Goal: Task Accomplishment & Management: Manage account settings

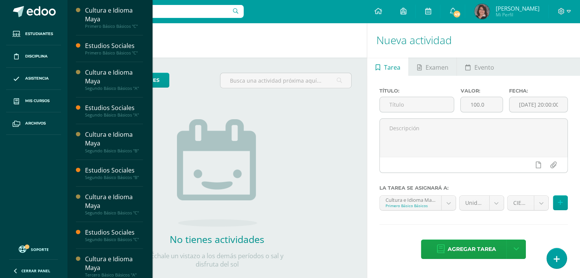
scroll to position [125, 0]
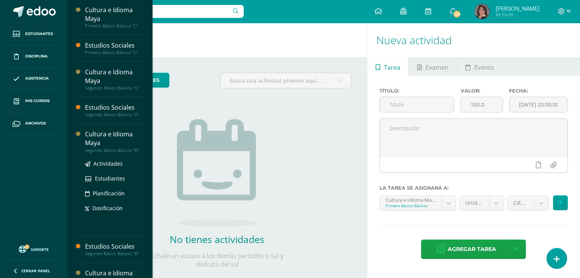
click at [109, 136] on div "Cultura e Idioma Maya" at bounding box center [114, 139] width 58 height 18
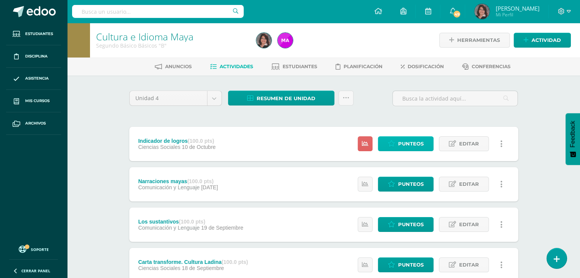
click at [410, 144] on span "Punteos" at bounding box center [411, 144] width 26 height 14
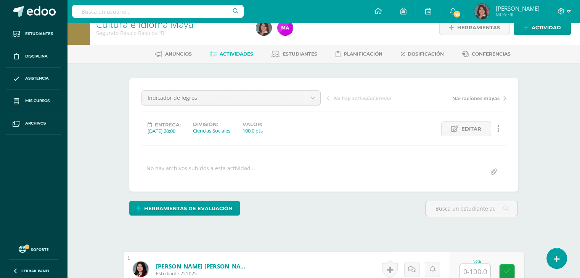
scroll to position [13, 0]
type input "67"
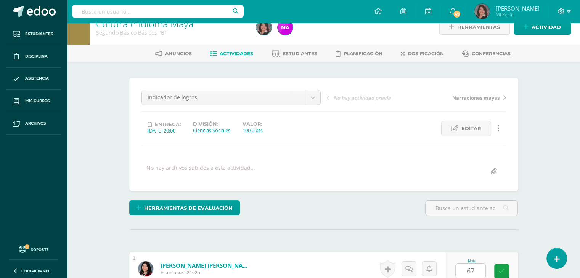
scroll to position [185, 0]
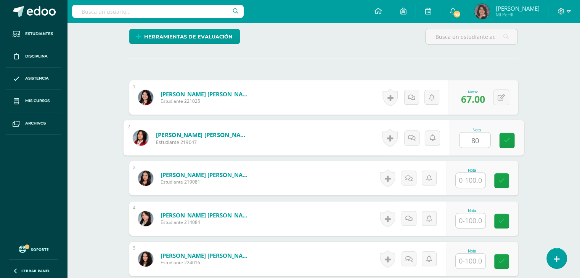
type input "80"
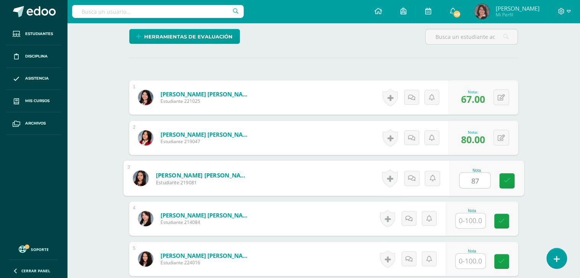
type input "87"
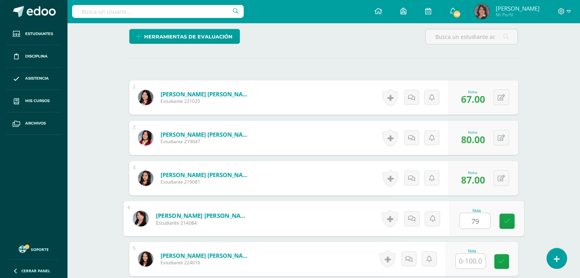
type input "79"
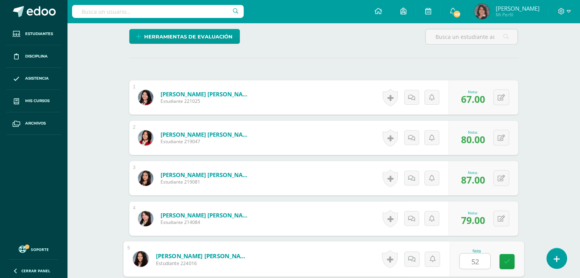
type input "52"
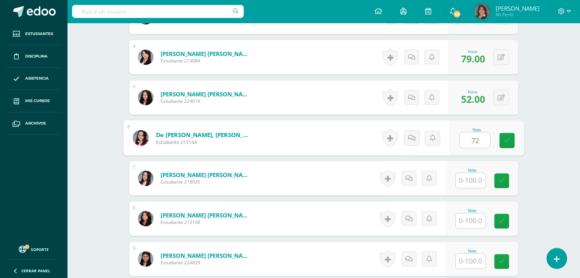
type input "72"
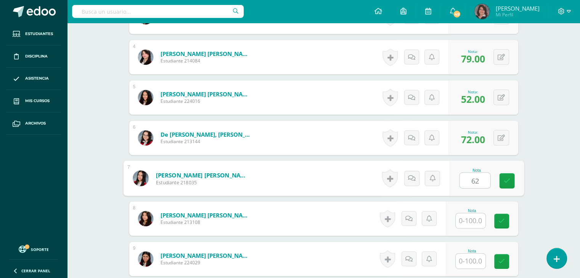
type input "62"
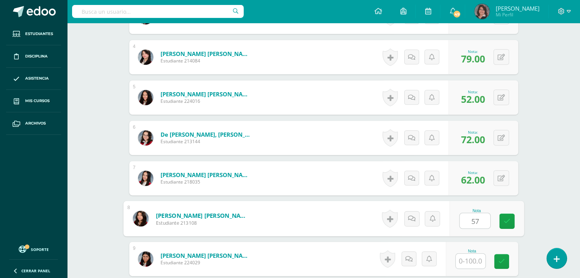
type input "57"
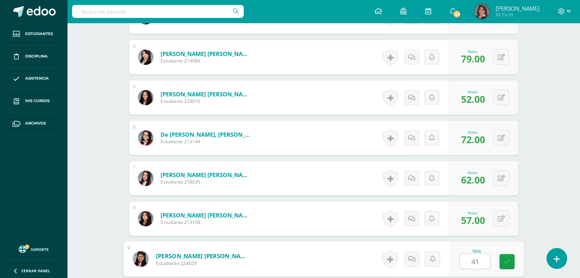
type input "41"
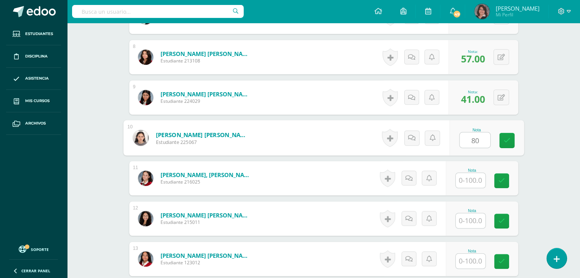
type input "80"
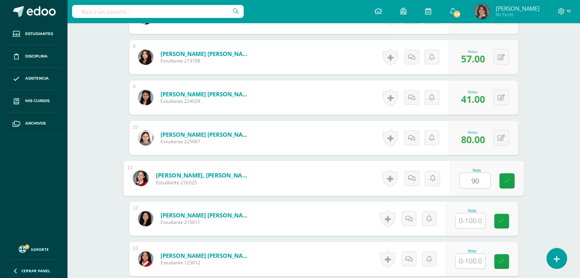
type input "90"
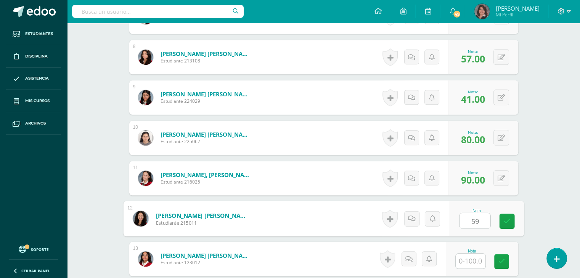
type input "59"
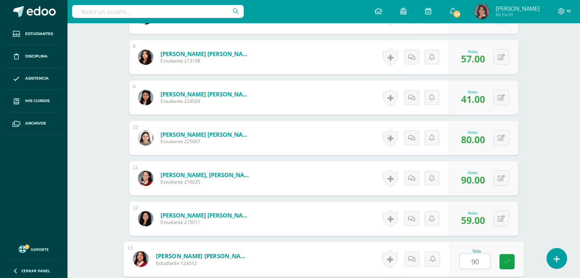
type input "90"
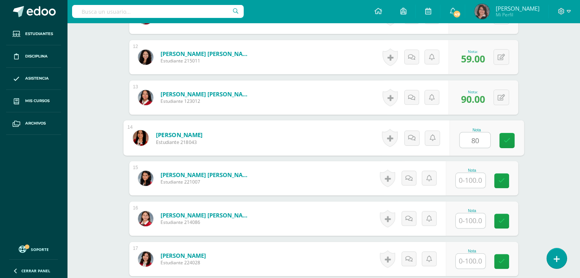
type input "80"
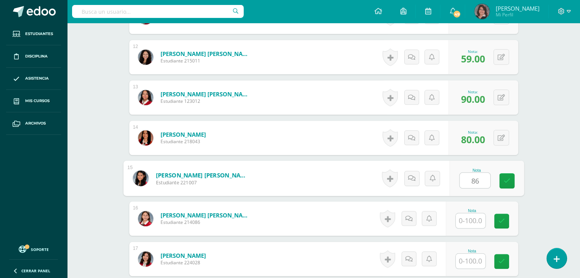
type input "86"
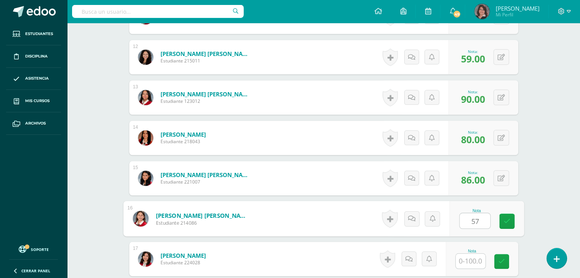
type input "57"
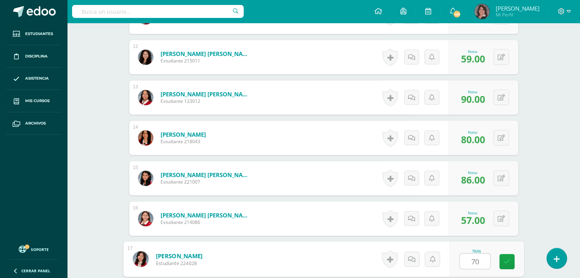
type input "70"
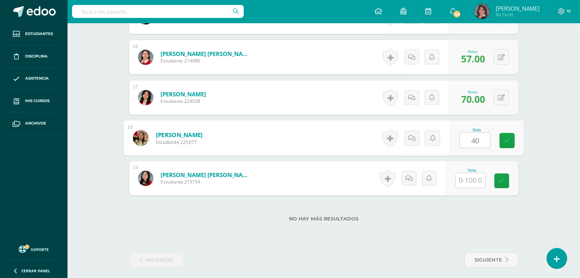
type input "40"
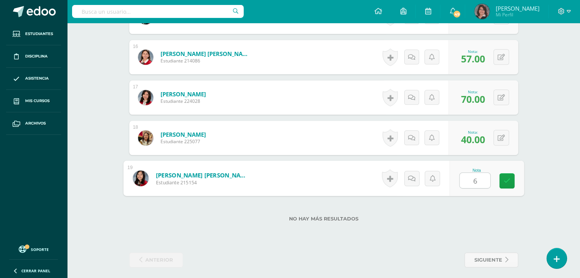
type input "67"
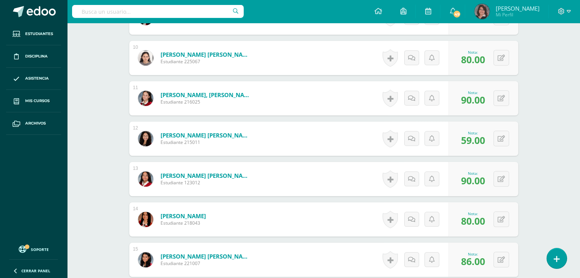
scroll to position [21, 0]
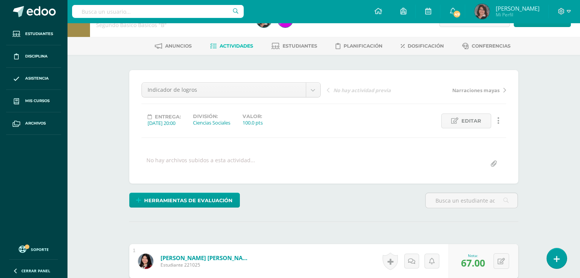
click at [230, 48] on span "Actividades" at bounding box center [237, 46] width 34 height 6
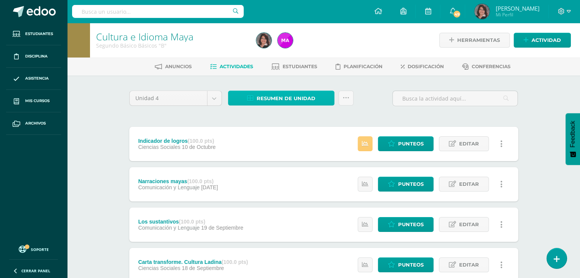
click at [282, 99] on span "Resumen de unidad" at bounding box center [286, 99] width 59 height 14
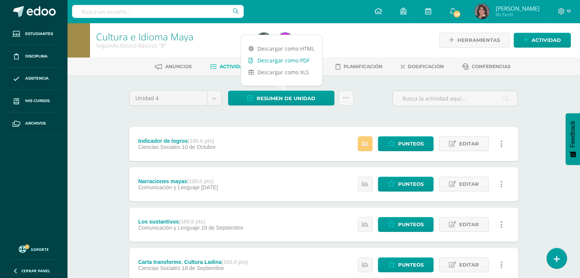
click at [268, 61] on link "Descargar como PDF" at bounding box center [281, 61] width 81 height 12
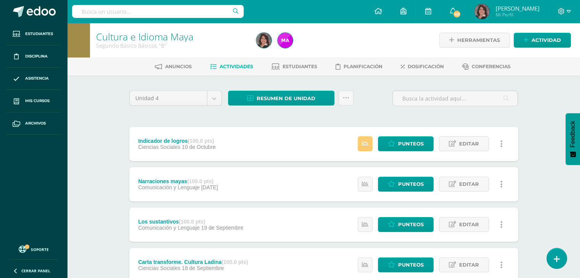
scroll to position [155, 0]
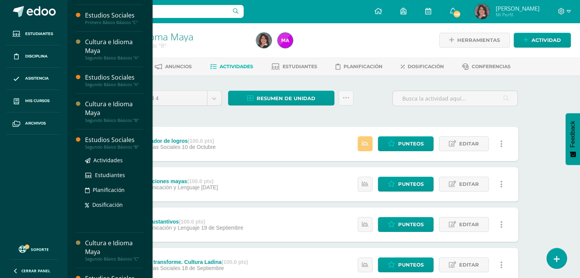
click at [109, 140] on div "Estudios Sociales" at bounding box center [114, 140] width 58 height 9
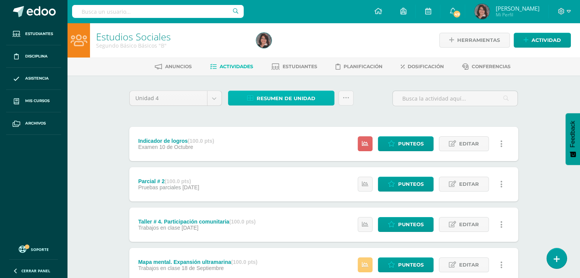
click at [280, 98] on span "Resumen de unidad" at bounding box center [286, 99] width 59 height 14
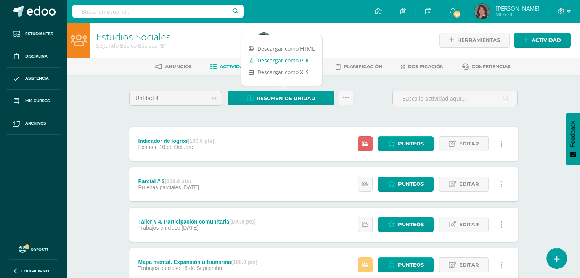
click at [275, 57] on link "Descargar como PDF" at bounding box center [281, 61] width 81 height 12
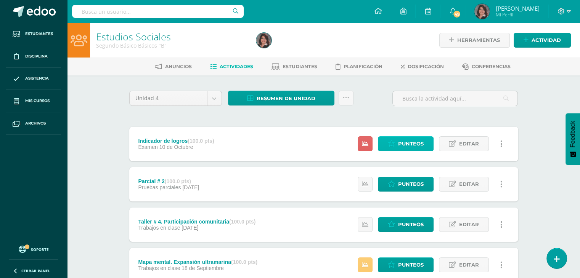
click at [409, 148] on span "Punteos" at bounding box center [411, 144] width 26 height 14
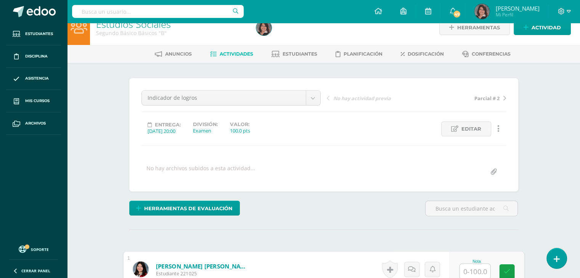
scroll to position [13, 0]
type input "67"
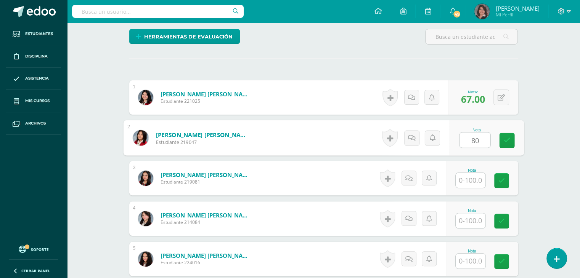
type input "80"
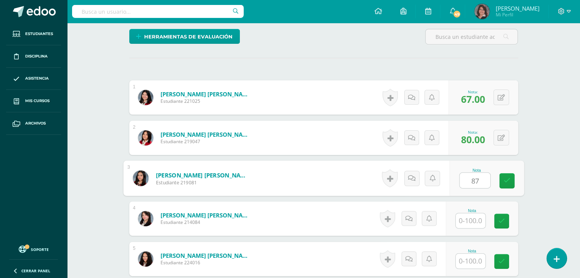
type input "87"
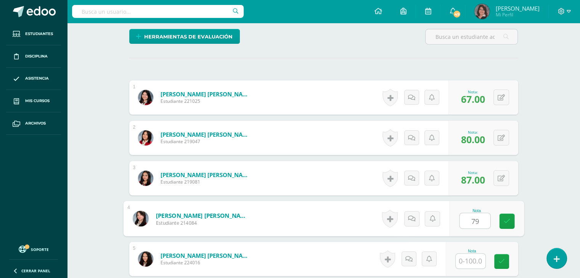
type input "79"
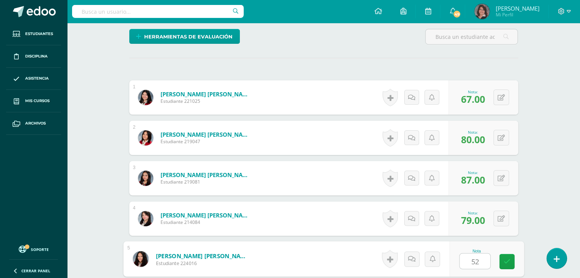
type input "52"
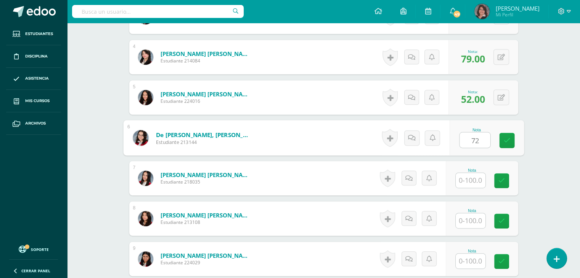
type input "72"
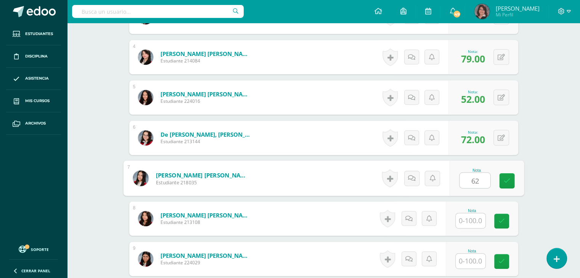
type input "62"
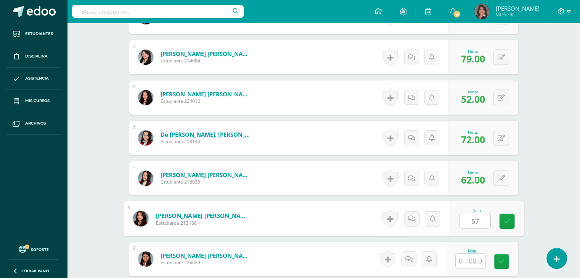
type input "57"
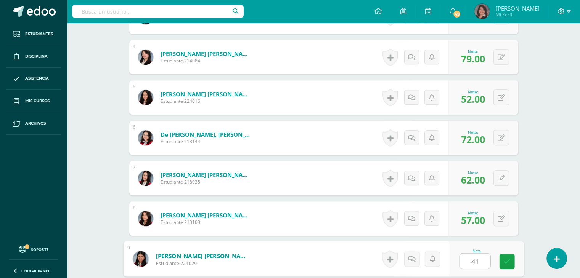
type input "41"
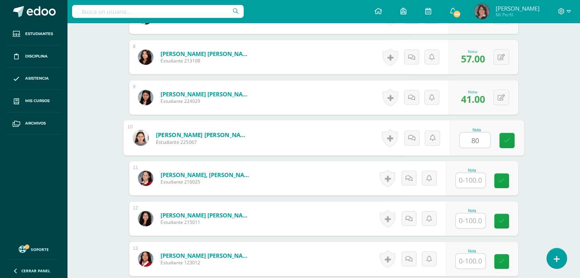
type input "80"
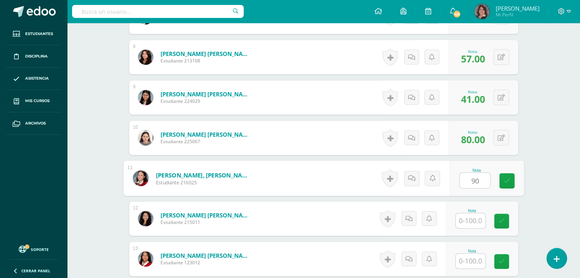
type input "90"
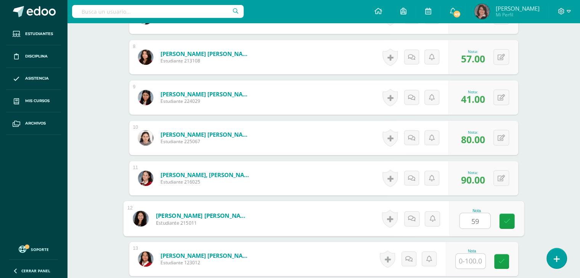
type input "59"
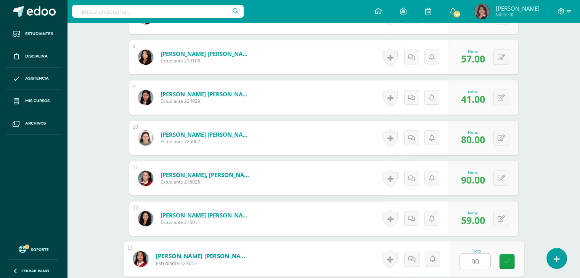
type input "90"
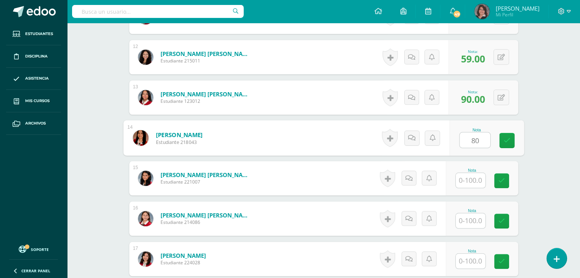
type input "80"
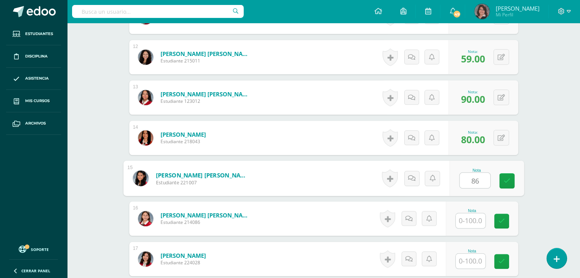
type input "86"
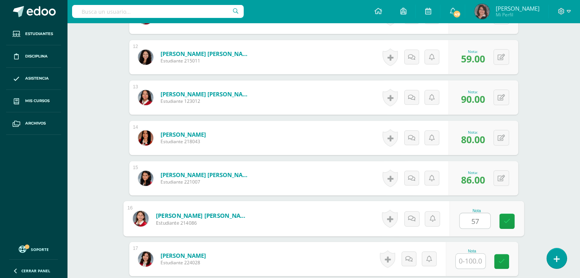
type input "57"
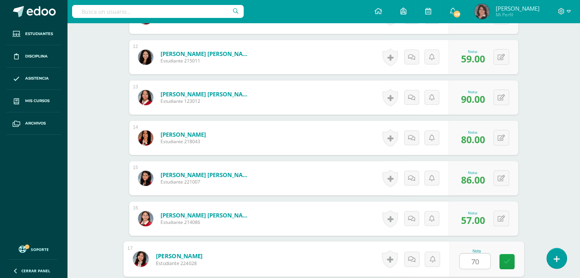
type input "70"
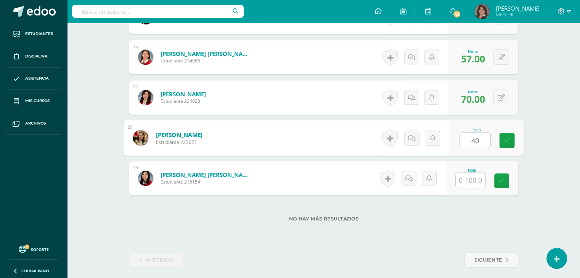
type input "40"
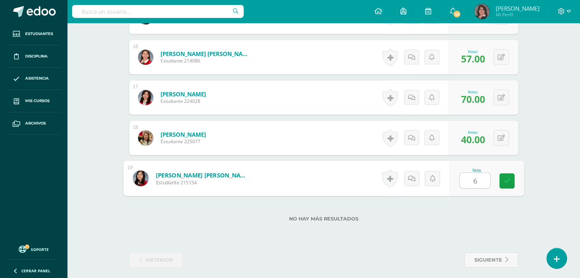
type input "67"
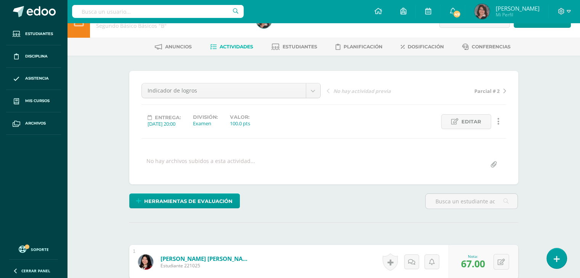
scroll to position [0, 0]
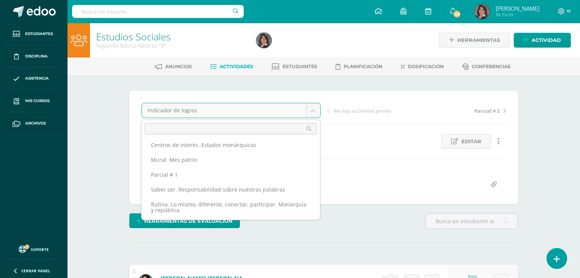
scroll to position [63, 0]
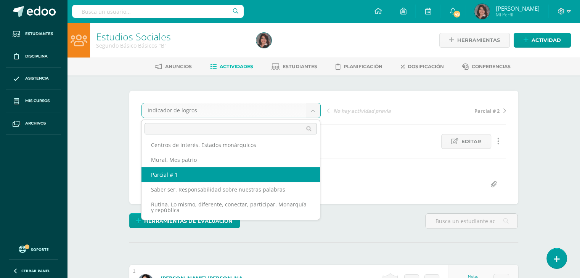
select select "/dashboard/teacher/grade-activity/210881/"
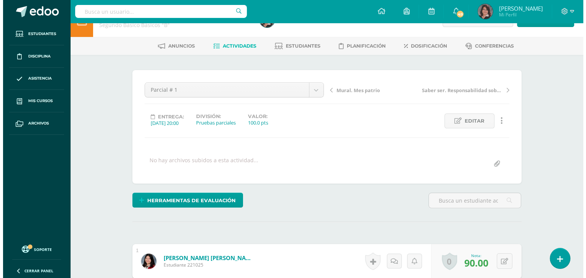
scroll to position [21, 0]
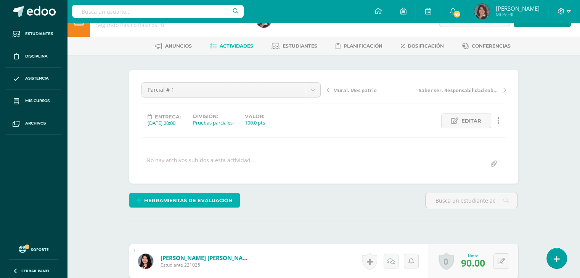
click at [179, 202] on span "Herramientas de evaluación" at bounding box center [188, 201] width 88 height 14
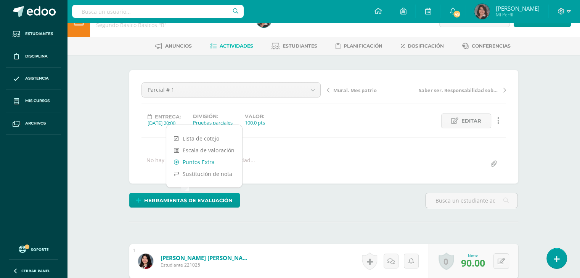
click at [190, 160] on link "Puntos Extra" at bounding box center [204, 162] width 76 height 12
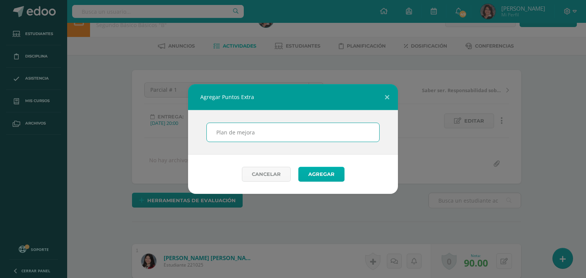
type input "Plan de mejora"
click at [303, 171] on button "Agregar" at bounding box center [321, 174] width 46 height 15
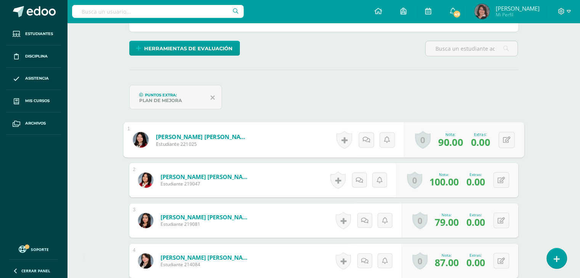
scroll to position [173, 0]
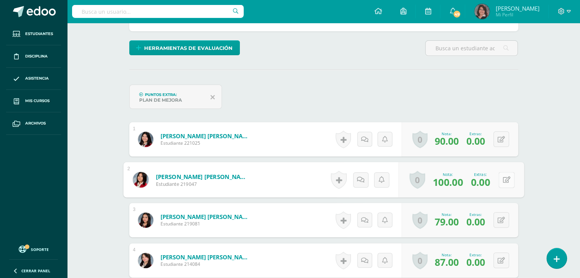
click at [500, 178] on button at bounding box center [506, 180] width 16 height 16
click at [455, 179] on input "0.00" at bounding box center [457, 181] width 31 height 15
type input "10"
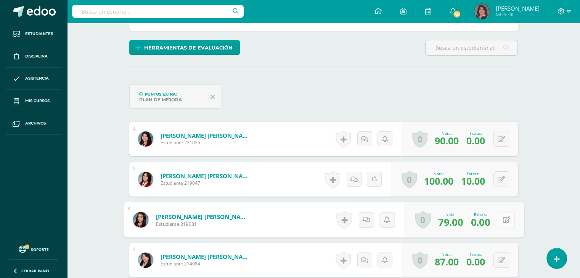
click at [497, 220] on div "0 [GEOGRAPHIC_DATA] Logros obtenidos Aún no hay logros agregados Nota: 79.00 Ex…" at bounding box center [464, 219] width 120 height 35
click at [504, 218] on icon at bounding box center [507, 220] width 8 height 6
click at [504, 218] on form "Castillo Reyes, Nataly Jimena Estudiante 219081 Nota 79.00 Extras: 0.00" at bounding box center [323, 219] width 401 height 35
click at [456, 222] on input "0.00" at bounding box center [457, 222] width 31 height 15
click at [458, 222] on input "0.00" at bounding box center [457, 222] width 31 height 15
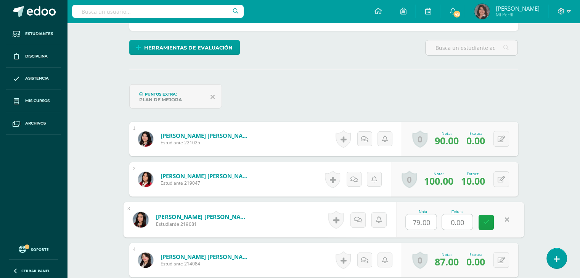
click at [458, 222] on input "0.00" at bounding box center [457, 222] width 31 height 15
type input "10"
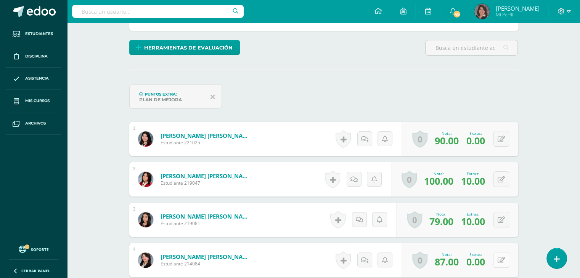
click at [500, 256] on button at bounding box center [501, 260] width 16 height 16
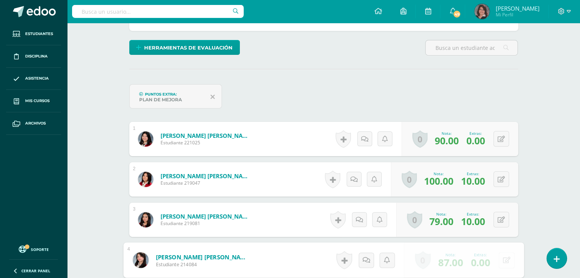
click at [500, 256] on form "Cortez Mazariegos, Elenna Alejandra Estudiante 214084 Nota 87.00 Extras: 0.00" at bounding box center [323, 260] width 401 height 35
click at [457, 265] on input "0.00" at bounding box center [457, 262] width 31 height 15
type input "10"
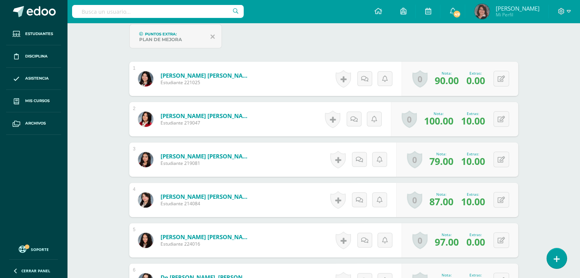
scroll to position [235, 0]
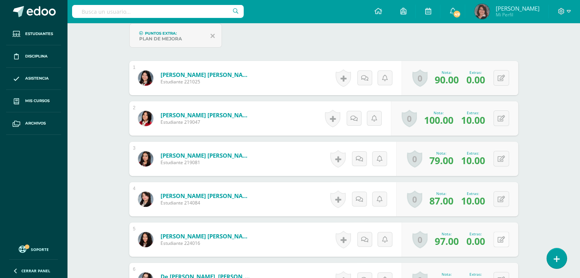
click at [501, 238] on button at bounding box center [501, 240] width 16 height 16
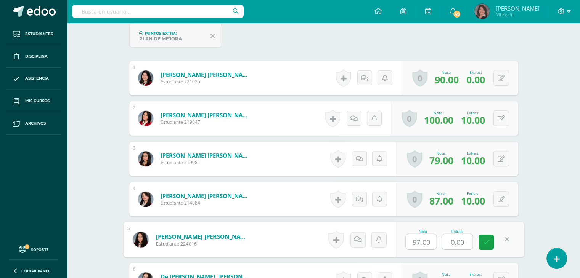
click at [460, 237] on input "0.00" at bounding box center [457, 242] width 31 height 15
type input "10"
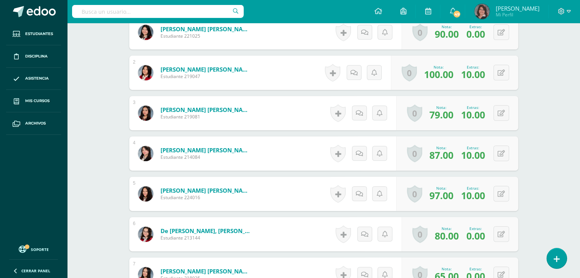
scroll to position [296, 0]
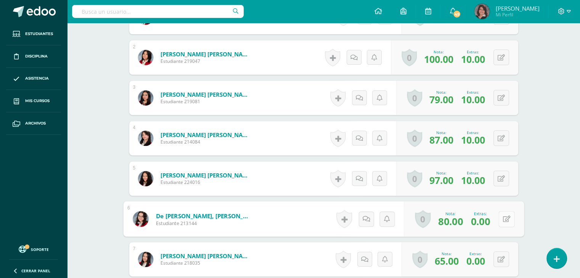
click at [503, 219] on icon at bounding box center [507, 219] width 8 height 6
click at [462, 219] on input "0.00" at bounding box center [457, 221] width 31 height 15
type input "10"
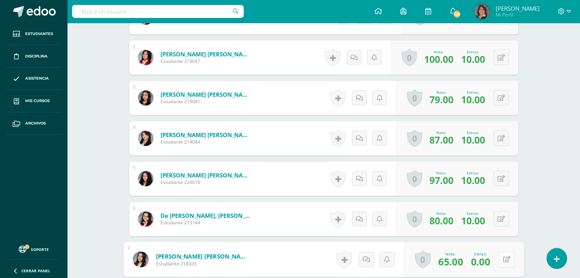
click at [504, 263] on button at bounding box center [506, 260] width 16 height 16
click at [461, 259] on input "0.00" at bounding box center [457, 261] width 31 height 15
type input "10"
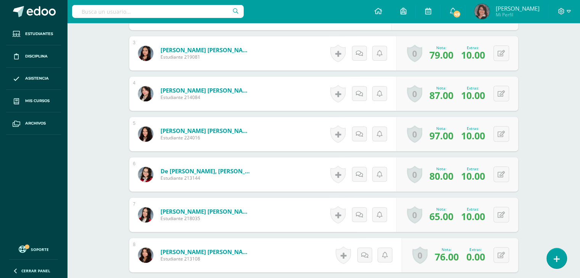
scroll to position [341, 0]
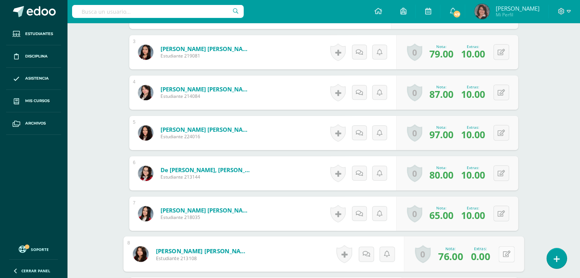
click at [498, 253] on button at bounding box center [506, 254] width 16 height 16
click at [459, 254] on input "0.00" at bounding box center [457, 256] width 31 height 15
type input "10"
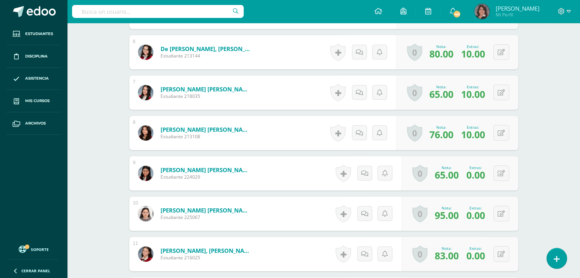
scroll to position [463, 0]
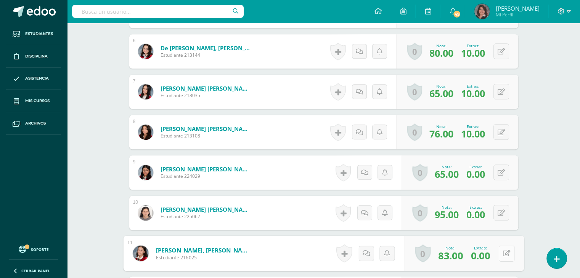
click at [503, 252] on icon at bounding box center [507, 253] width 8 height 6
click at [460, 253] on input "0.00" at bounding box center [457, 255] width 31 height 15
type input "10"
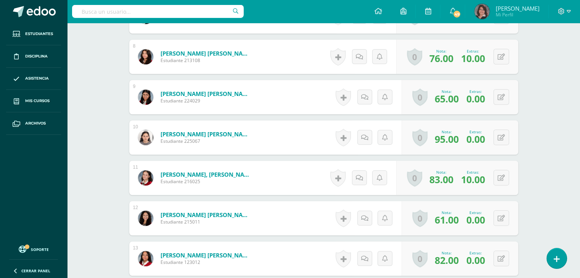
scroll to position [540, 0]
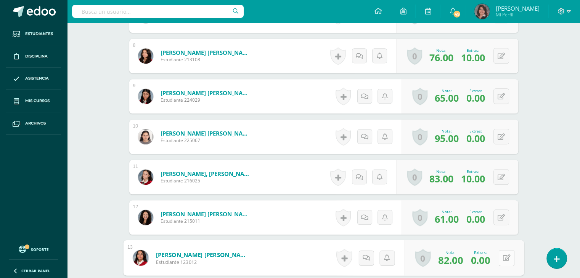
click at [503, 255] on icon at bounding box center [507, 258] width 8 height 6
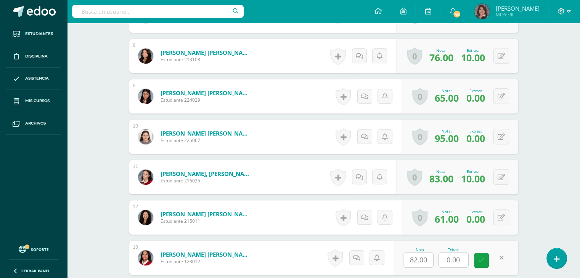
click at [503, 255] on link at bounding box center [501, 258] width 15 height 15
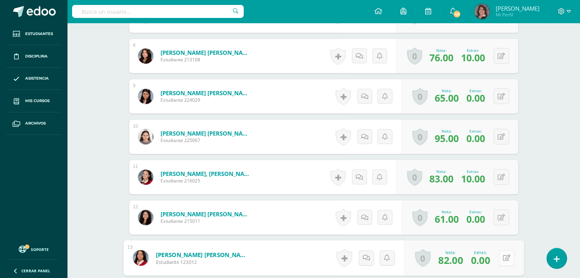
click at [507, 255] on icon at bounding box center [507, 258] width 8 height 6
click at [456, 258] on input "0.00" at bounding box center [457, 260] width 31 height 15
type input "10"
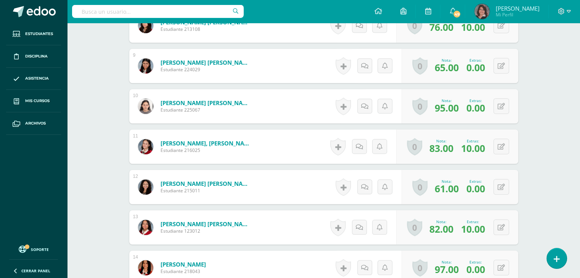
scroll to position [585, 0]
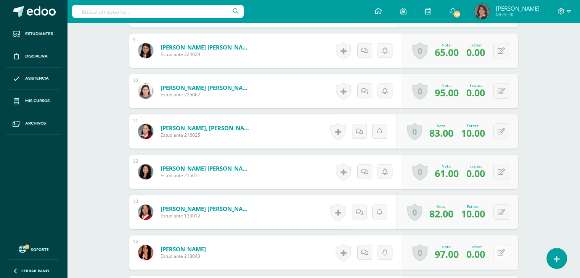
click at [501, 249] on button at bounding box center [501, 253] width 16 height 16
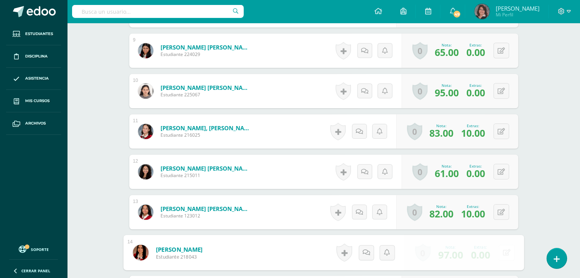
click at [501, 249] on form "Otero Rojas, Sofía Isabella Estudiante 218043 Nota 97.00 Extras: 0.00 0.00" at bounding box center [323, 252] width 401 height 35
click at [458, 252] on input "0.00" at bounding box center [457, 254] width 31 height 15
type input "9"
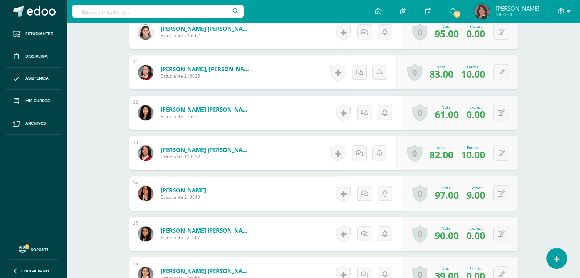
scroll to position [648, 0]
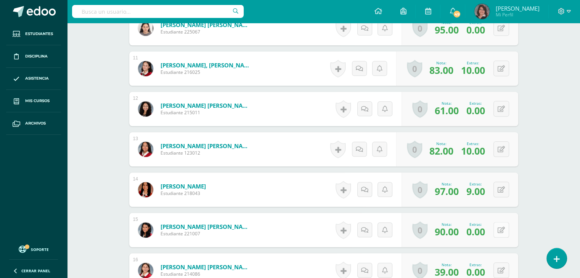
click at [498, 229] on button at bounding box center [501, 230] width 16 height 16
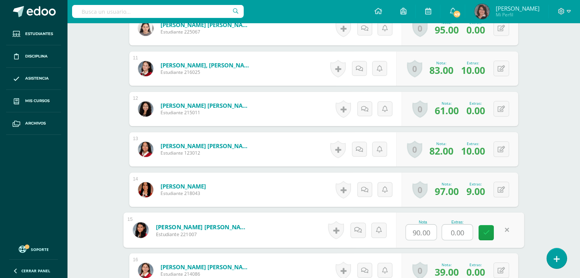
click at [456, 233] on input "0.00" at bounding box center [457, 232] width 31 height 15
type input "10"
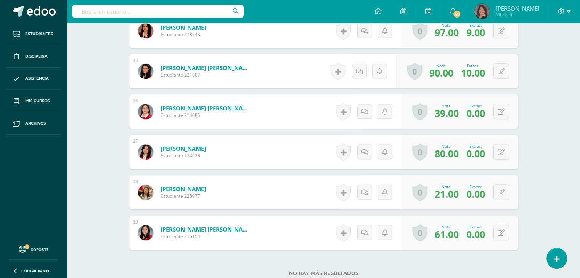
scroll to position [816, 0]
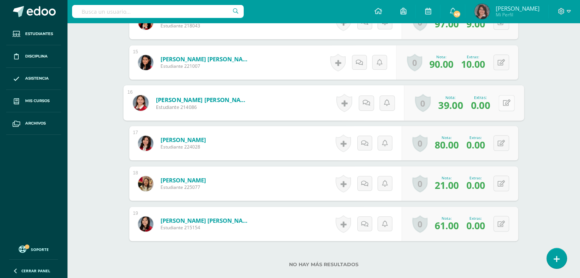
click at [503, 101] on icon at bounding box center [507, 103] width 8 height 6
click at [458, 103] on input "0.00" at bounding box center [457, 105] width 31 height 15
type input "10"
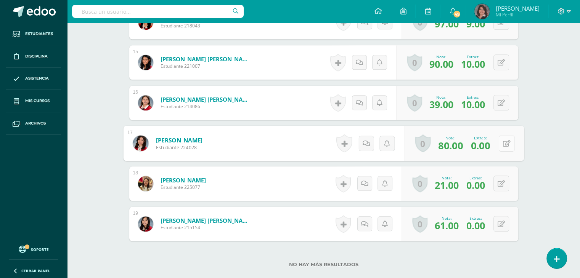
click at [498, 143] on div "0 Logros Logros obtenidos Aún no hay logros agregados Nota: 80.00 Extras: 0.00" at bounding box center [464, 143] width 120 height 35
click at [506, 142] on icon at bounding box center [507, 143] width 8 height 6
click at [460, 146] on input "0.00" at bounding box center [457, 145] width 31 height 15
type input "10"
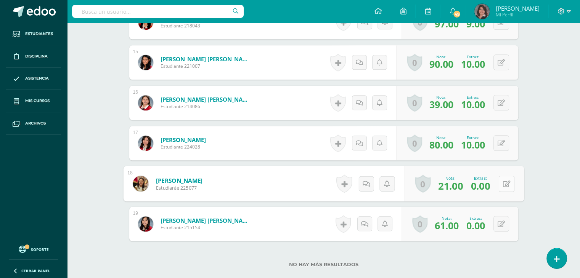
click at [503, 183] on icon at bounding box center [507, 183] width 8 height 6
click at [458, 184] on input "0.00" at bounding box center [457, 185] width 31 height 15
type input "10"
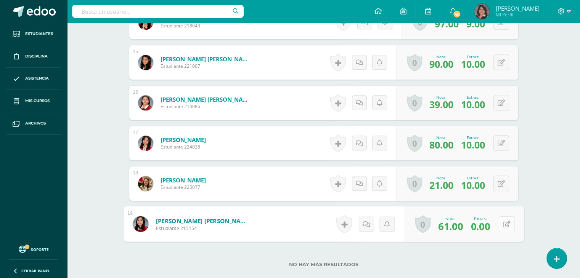
click at [498, 224] on div "0 Logros Logros obtenidos Aún no hay logros agregados Nota: 61.00 Extras: 0.00" at bounding box center [464, 224] width 120 height 35
click at [508, 223] on icon at bounding box center [507, 224] width 8 height 6
click at [459, 223] on input "0.00" at bounding box center [457, 226] width 31 height 15
type input "10"
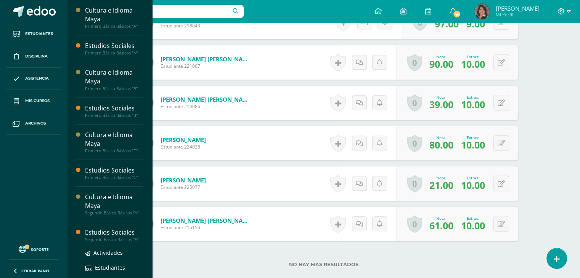
click at [119, 233] on div "Estudios Sociales" at bounding box center [114, 232] width 58 height 9
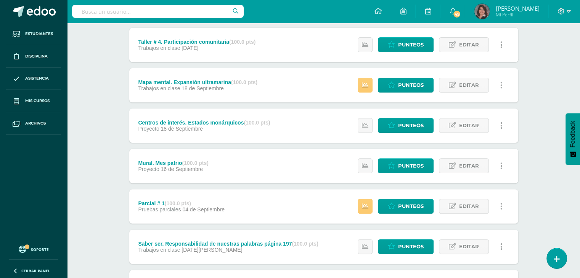
scroll to position [180, 0]
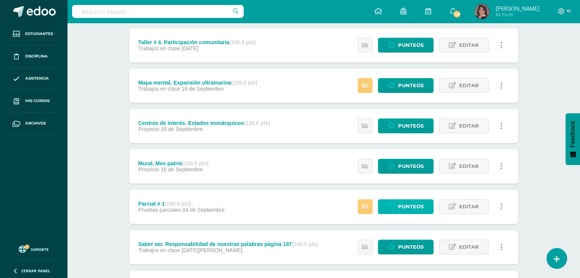
click at [409, 206] on span "Punteos" at bounding box center [411, 207] width 26 height 14
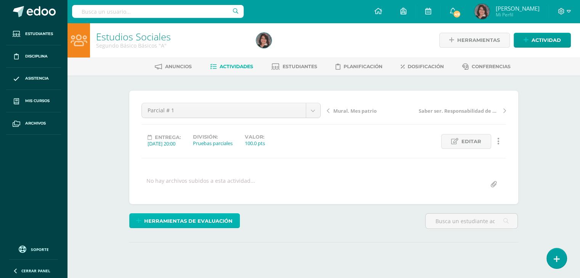
click at [189, 216] on span "Herramientas de evaluación" at bounding box center [188, 221] width 88 height 14
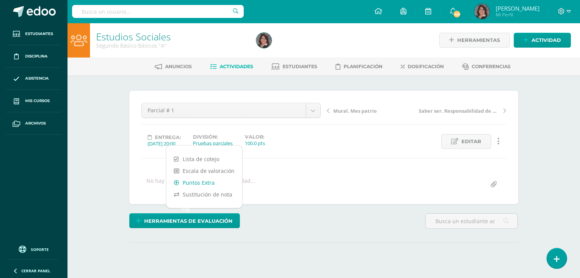
click at [190, 182] on link "Puntos Extra" at bounding box center [204, 183] width 76 height 12
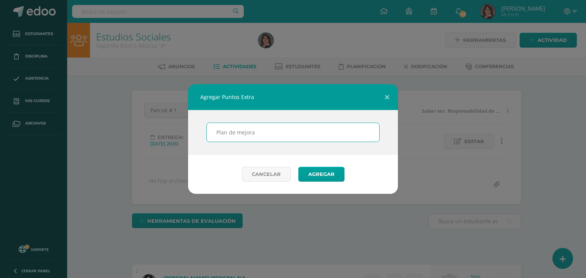
scroll to position [0, 0]
type input "Plan de mejora"
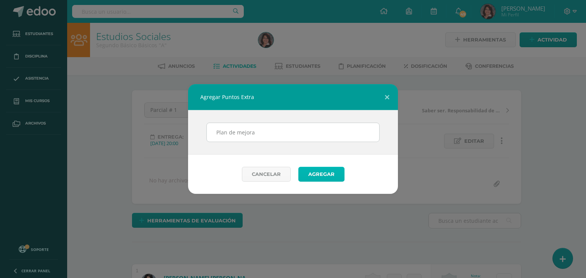
click at [316, 174] on button "Agregar" at bounding box center [321, 174] width 46 height 15
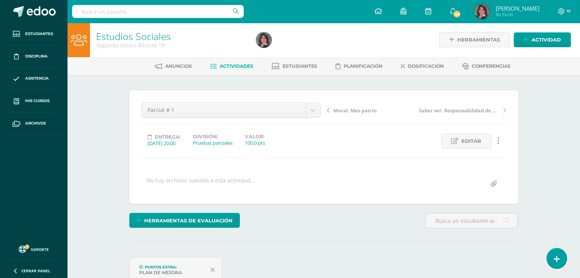
scroll to position [1, 0]
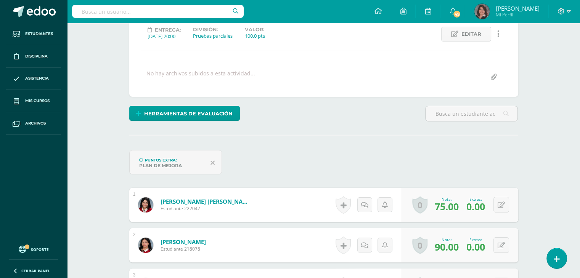
scroll to position [123, 0]
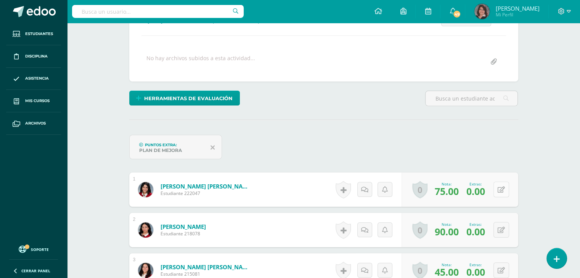
click at [500, 185] on button at bounding box center [501, 190] width 16 height 16
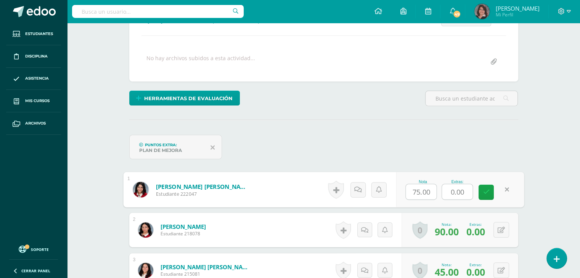
click at [453, 191] on input "0.00" at bounding box center [457, 192] width 31 height 15
type input "10"
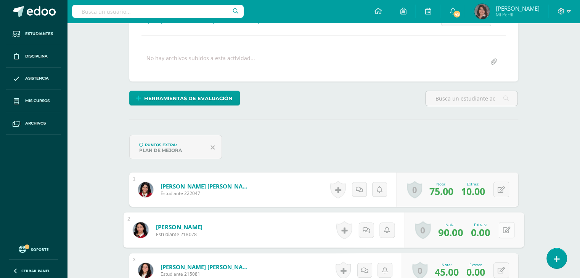
click at [499, 228] on button at bounding box center [506, 230] width 16 height 16
click at [453, 232] on input "0.00" at bounding box center [457, 232] width 31 height 15
type input "10"
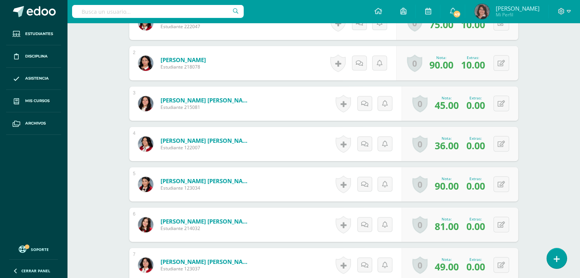
scroll to position [291, 0]
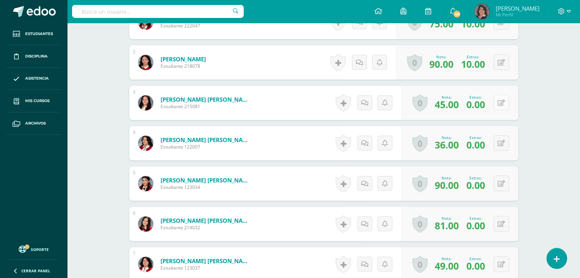
click at [500, 101] on button at bounding box center [501, 103] width 16 height 16
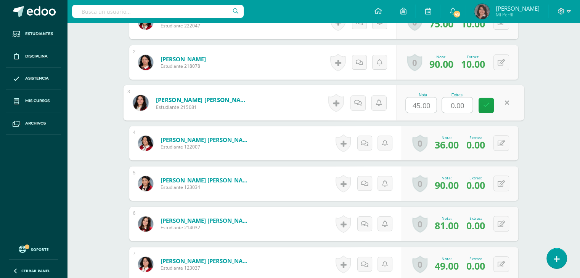
click at [460, 103] on input "0.00" at bounding box center [457, 105] width 31 height 15
type input "10"
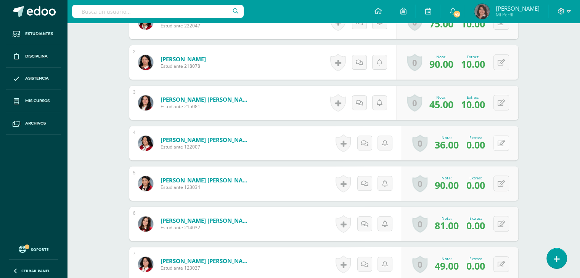
click at [500, 141] on button at bounding box center [501, 143] width 16 height 16
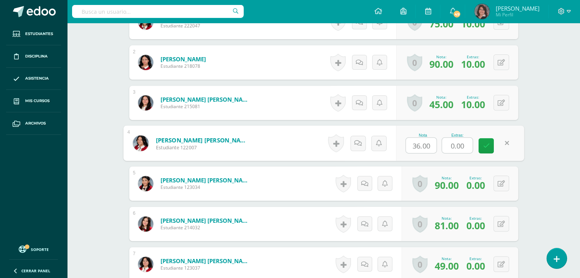
click at [459, 147] on input "0.00" at bounding box center [457, 145] width 31 height 15
type input "10"
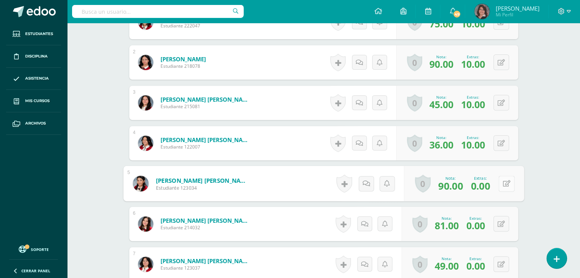
click at [500, 185] on button at bounding box center [506, 184] width 16 height 16
click at [456, 185] on input "0.00" at bounding box center [457, 185] width 31 height 15
type input "10"
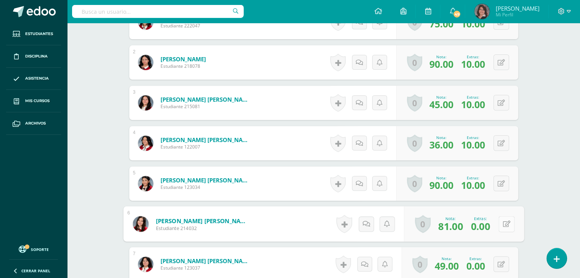
click at [501, 221] on button at bounding box center [506, 224] width 16 height 16
click at [467, 224] on input "0.00" at bounding box center [457, 226] width 31 height 15
type input "10"
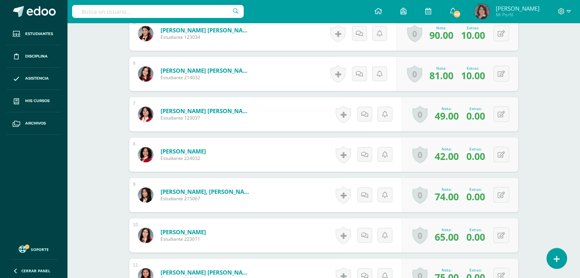
scroll to position [445, 0]
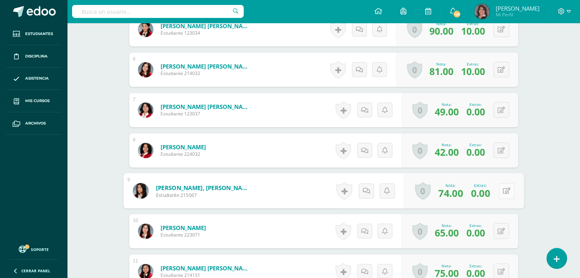
click at [505, 191] on button at bounding box center [506, 191] width 16 height 16
click at [458, 193] on input "0.00" at bounding box center [457, 193] width 31 height 15
type input "10"
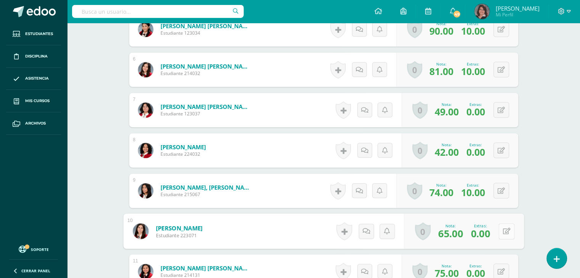
click at [499, 228] on button at bounding box center [506, 231] width 16 height 16
click at [457, 234] on input "0.00" at bounding box center [457, 233] width 31 height 15
type input "10"
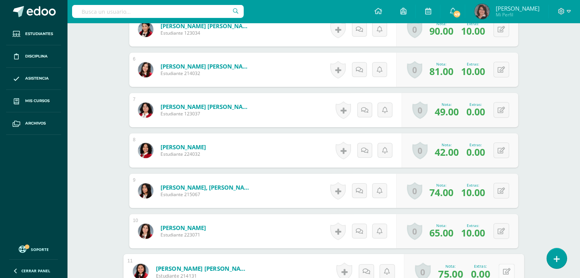
click at [500, 267] on button at bounding box center [506, 272] width 16 height 16
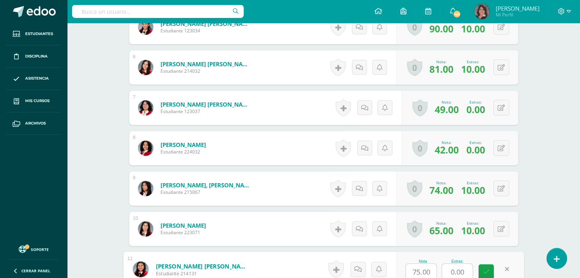
click at [454, 270] on input "0.00" at bounding box center [457, 271] width 31 height 15
type input "9"
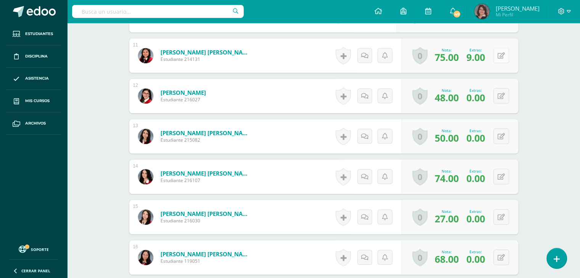
scroll to position [676, 0]
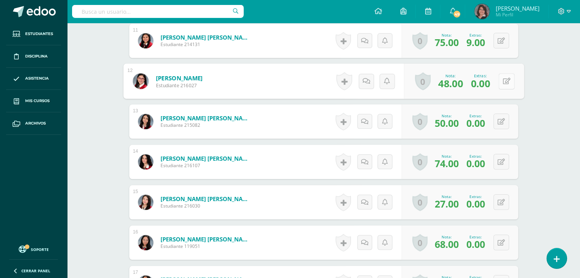
click at [501, 79] on button at bounding box center [506, 81] width 16 height 16
click at [459, 83] on input "0.00" at bounding box center [457, 83] width 31 height 15
type input "8"
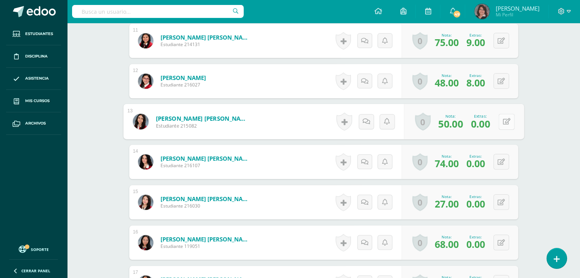
click at [497, 122] on div "0 Logros Logros obtenidos Aún no hay logros agregados Nota: 50.00 Extras: 0.00" at bounding box center [464, 121] width 120 height 35
click at [505, 119] on icon at bounding box center [507, 121] width 8 height 6
click at [461, 122] on input "0.00" at bounding box center [457, 123] width 31 height 15
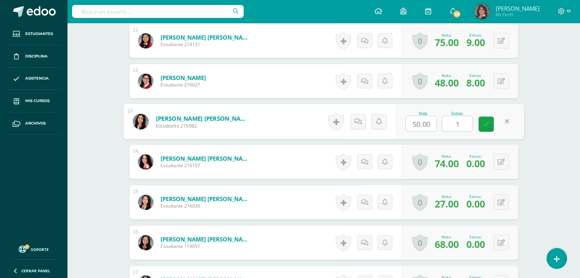
type input "10"
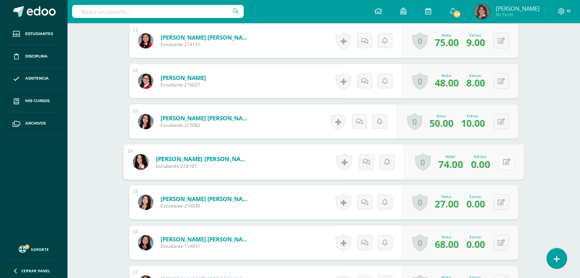
click at [501, 161] on button at bounding box center [506, 162] width 16 height 16
click at [454, 164] on input "0.00" at bounding box center [457, 164] width 31 height 15
type input "10"
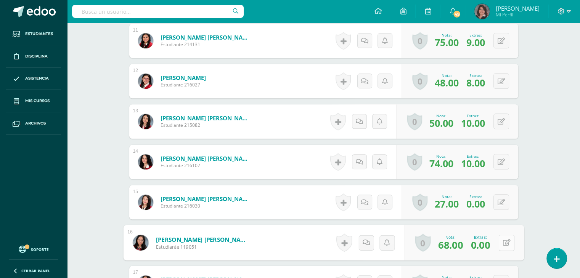
click at [499, 243] on button at bounding box center [506, 243] width 16 height 16
click at [461, 247] on input "0.00" at bounding box center [457, 245] width 31 height 15
type input "10"
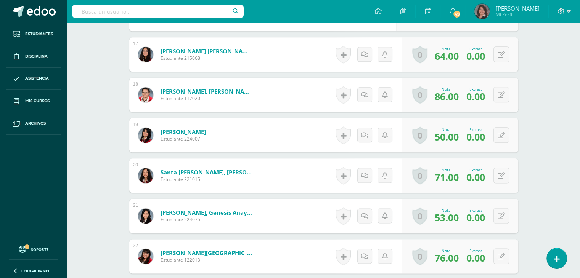
scroll to position [890, 0]
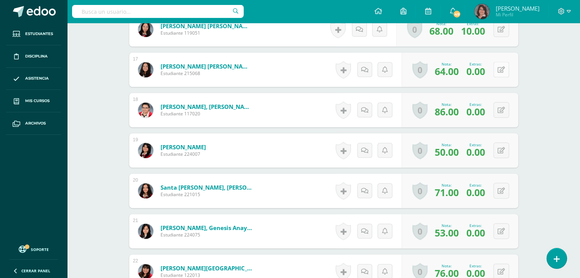
click at [504, 63] on button at bounding box center [501, 70] width 16 height 16
click at [504, 63] on form "Ramírez Retana, Dulce María Estudiante 215068 Nota 64.00 Extras: 0.00" at bounding box center [323, 69] width 401 height 35
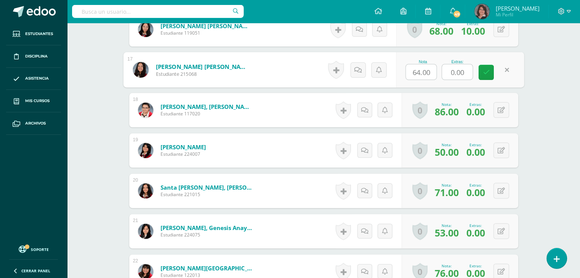
click at [458, 69] on input "0.00" at bounding box center [457, 71] width 31 height 15
type input "10"
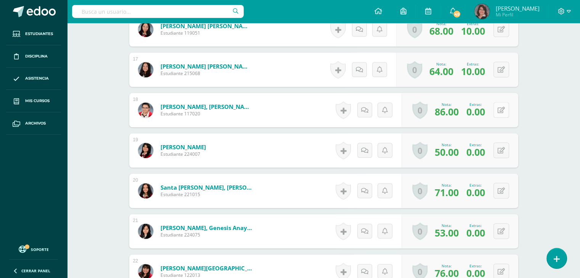
click at [505, 110] on button at bounding box center [501, 110] width 16 height 16
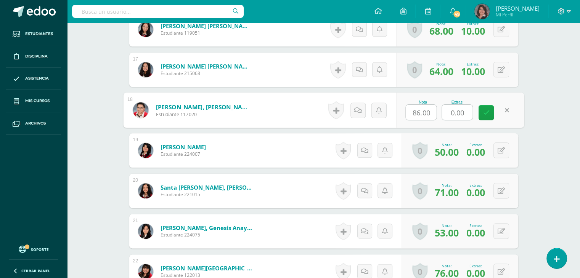
click at [456, 110] on input "0.00" at bounding box center [457, 112] width 31 height 15
type input "10"
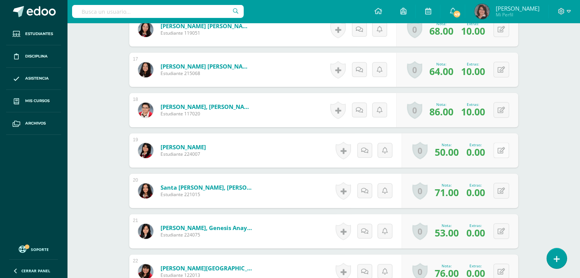
click at [501, 148] on button at bounding box center [501, 151] width 16 height 16
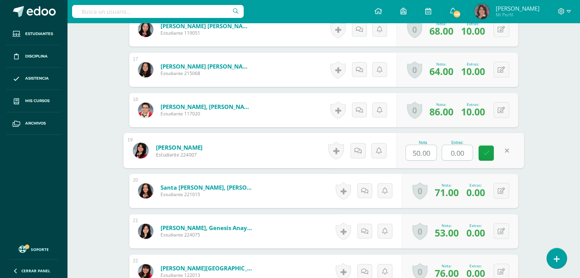
click at [455, 149] on input "0.00" at bounding box center [457, 152] width 31 height 15
type input "10"
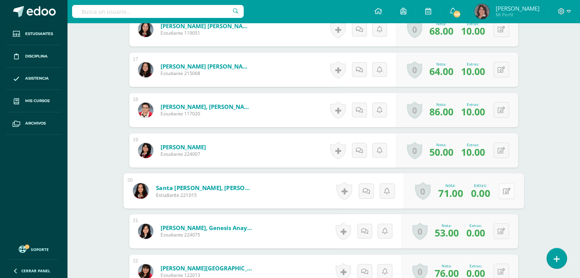
click at [499, 191] on button at bounding box center [506, 191] width 16 height 16
click at [456, 192] on input "0.00" at bounding box center [457, 193] width 31 height 15
type input "10"
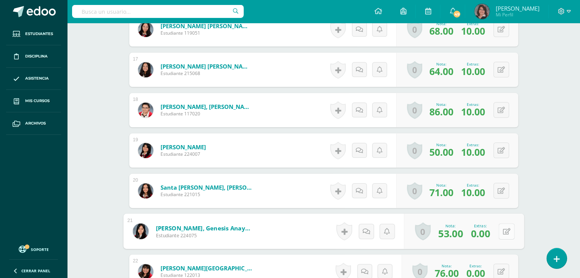
click at [501, 230] on button at bounding box center [506, 231] width 16 height 16
click at [458, 235] on input "0.00" at bounding box center [457, 233] width 31 height 15
type input "10"
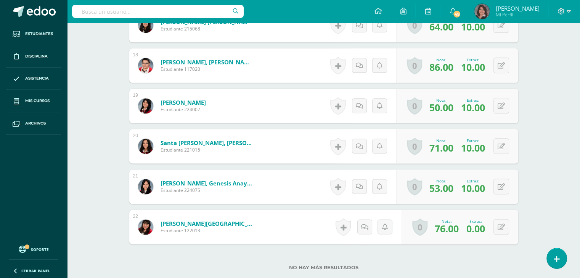
scroll to position [935, 0]
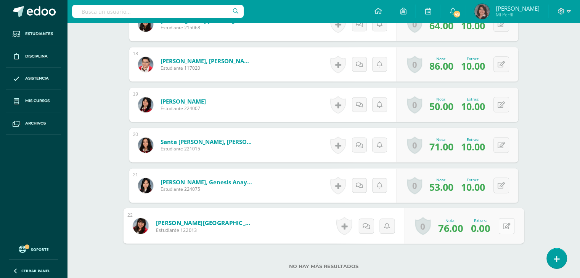
click at [504, 225] on icon at bounding box center [507, 226] width 8 height 6
click at [458, 226] on input "0.00" at bounding box center [457, 228] width 31 height 15
type input "10"
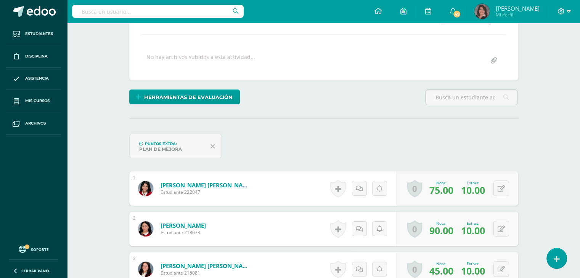
scroll to position [0, 0]
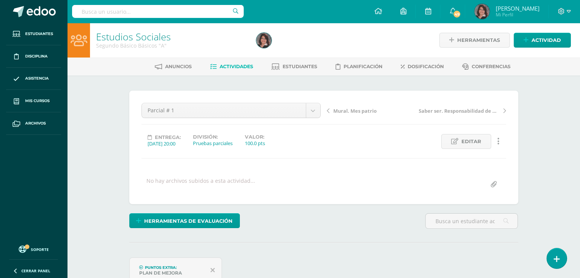
click at [233, 67] on span "Actividades" at bounding box center [237, 67] width 34 height 6
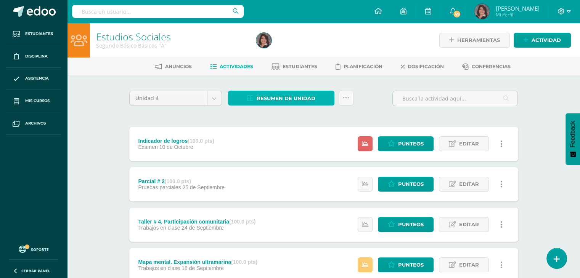
click at [285, 99] on span "Resumen de unidad" at bounding box center [286, 99] width 59 height 14
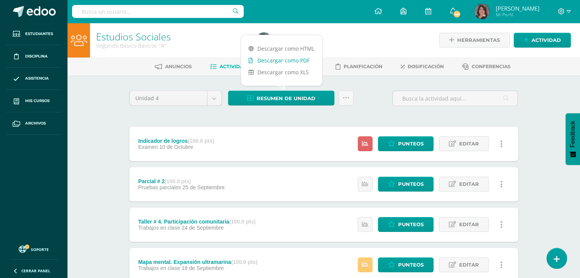
click at [278, 58] on link "Descargar como PDF" at bounding box center [281, 61] width 81 height 12
click at [409, 143] on span "Punteos" at bounding box center [411, 144] width 26 height 14
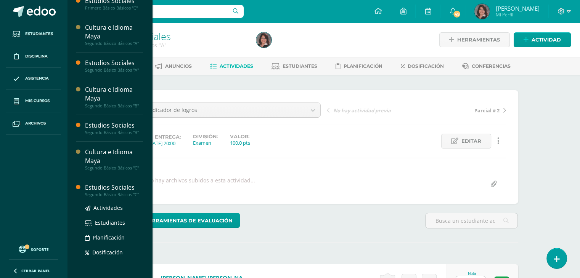
scroll to position [1, 0]
click at [117, 188] on div "Estudios Sociales" at bounding box center [114, 187] width 58 height 9
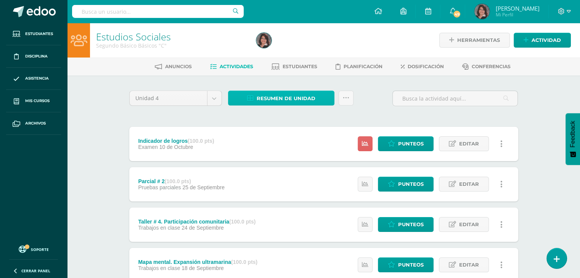
click at [268, 103] on span "Resumen de unidad" at bounding box center [286, 99] width 59 height 14
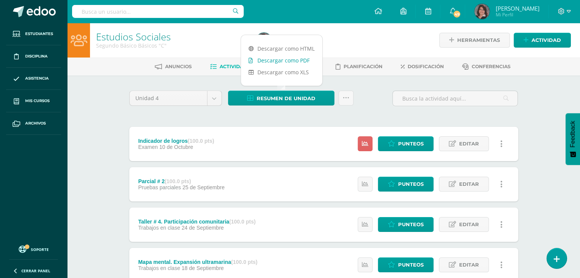
click at [268, 60] on link "Descargar como PDF" at bounding box center [281, 61] width 81 height 12
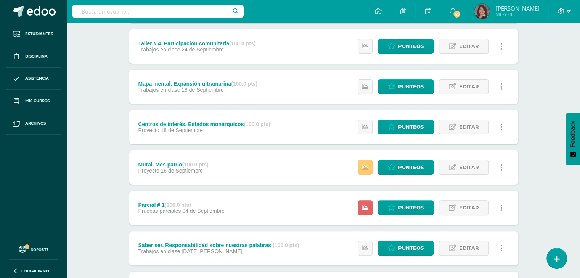
scroll to position [188, 0]
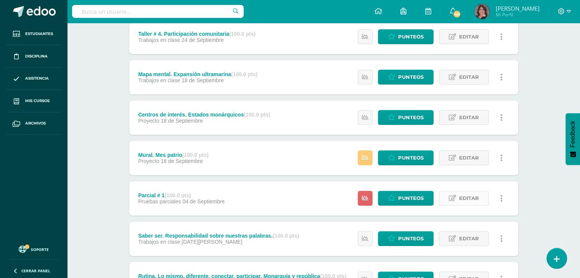
click at [467, 196] on span "Editar" at bounding box center [469, 198] width 20 height 14
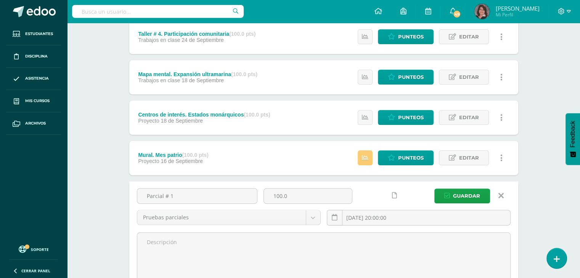
click at [499, 194] on icon at bounding box center [500, 196] width 5 height 8
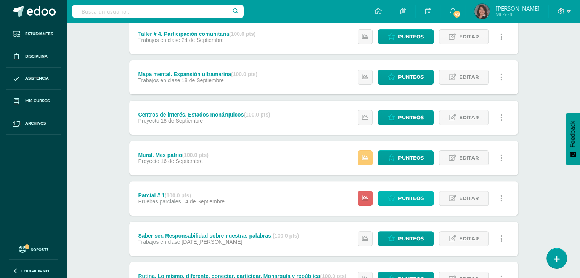
click at [413, 198] on span "Punteos" at bounding box center [411, 198] width 26 height 14
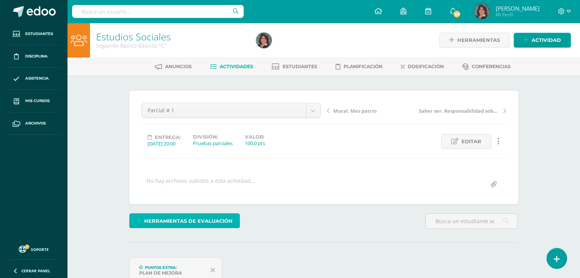
click at [206, 219] on span "Herramientas de evaluación" at bounding box center [188, 221] width 88 height 14
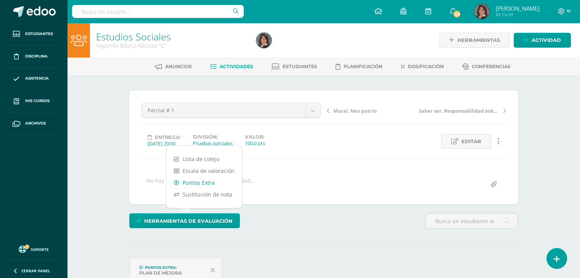
click at [197, 186] on link "Puntos Extra" at bounding box center [204, 183] width 76 height 12
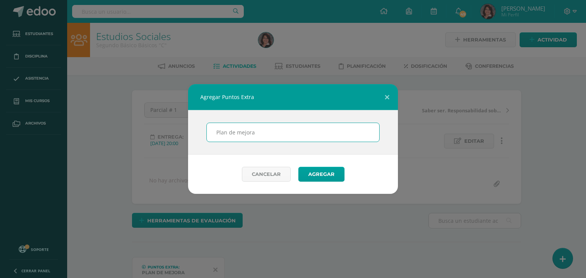
scroll to position [1, 0]
type input "Plan de mejora"
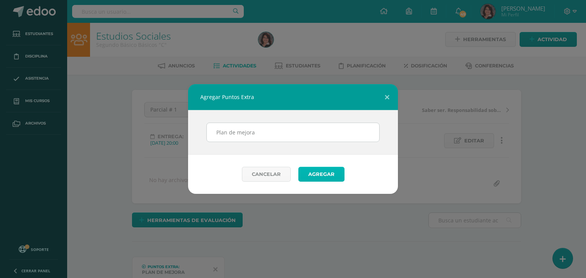
click at [318, 176] on button "Agregar" at bounding box center [321, 174] width 46 height 15
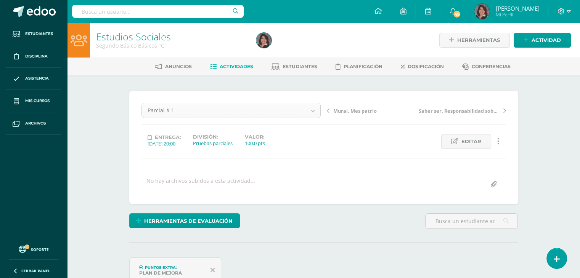
scroll to position [24, 0]
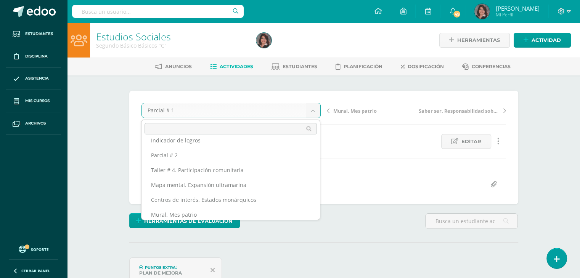
scroll to position [0, 0]
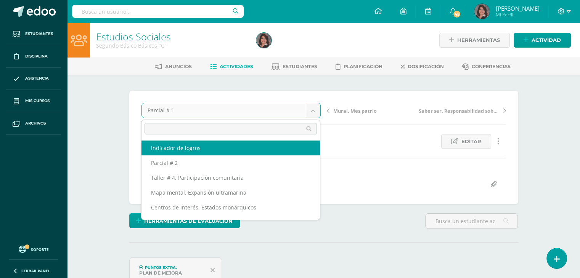
select select "/dashboard/teacher/grade-activity/210896/"
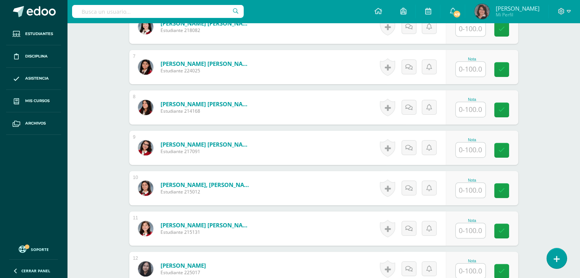
scroll to position [458, 0]
click at [557, 195] on div "Estudios Sociales Segundo Básico Básicos "C" Herramientas Detalle de asistencia…" at bounding box center [323, 129] width 513 height 1129
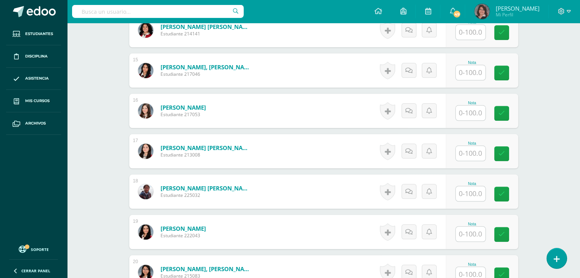
scroll to position [778, 0]
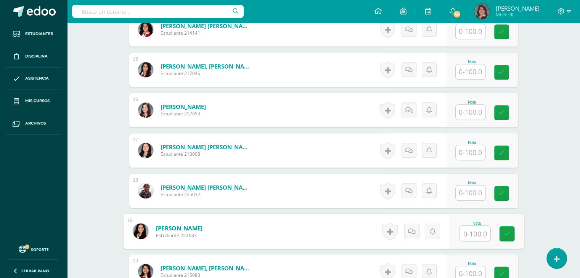
click at [472, 230] on input "text" at bounding box center [475, 233] width 31 height 15
type input "76"
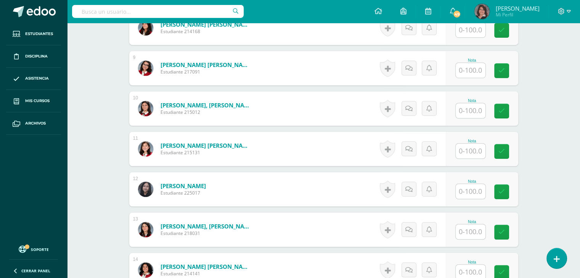
scroll to position [0, 0]
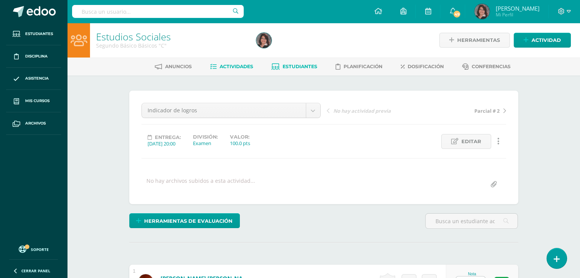
click at [297, 64] on span "Estudiantes" at bounding box center [300, 67] width 35 height 6
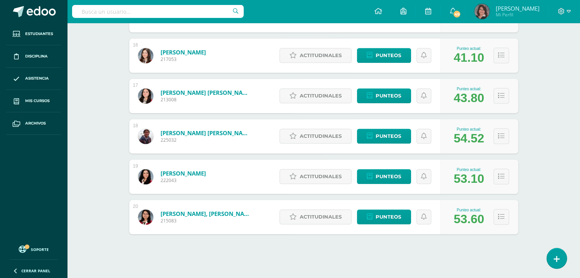
scroll to position [738, 0]
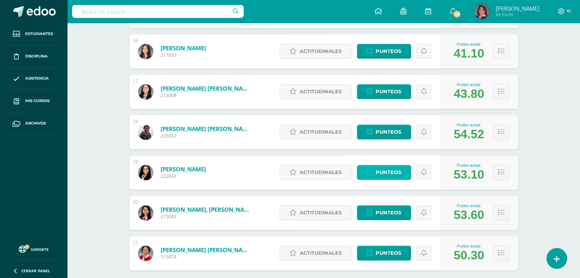
click at [378, 172] on span "Punteos" at bounding box center [389, 173] width 26 height 14
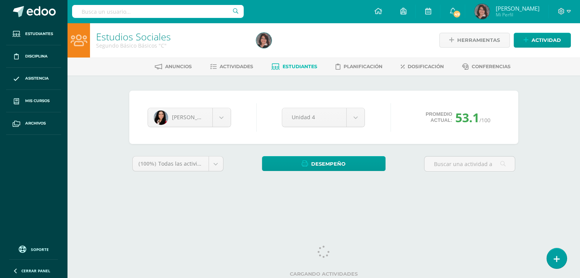
click at [550, 177] on div "Estudios Sociales Segundo Básico Básicos "C" Herramientas Detalle de asistencia…" at bounding box center [323, 114] width 513 height 183
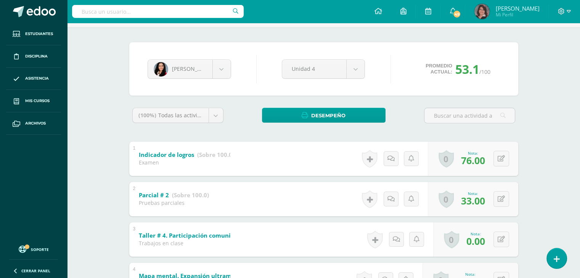
scroll to position [61, 0]
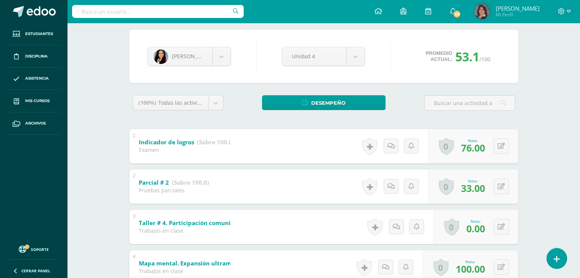
click at [500, 226] on button at bounding box center [506, 227] width 16 height 16
type input "50"
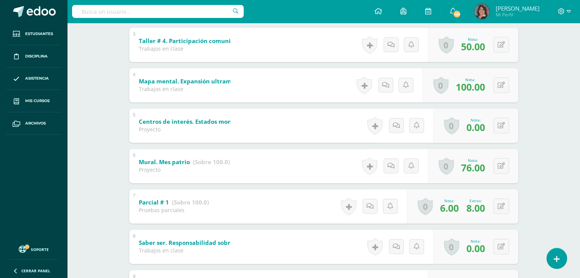
scroll to position [244, 0]
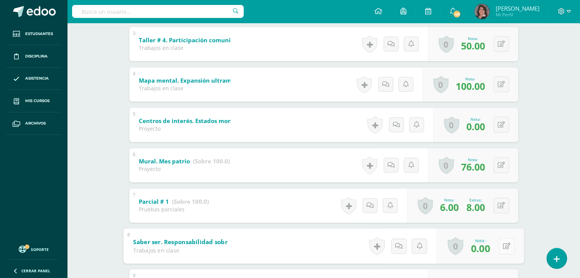
click at [498, 247] on div "0 Logros Logros obtenidos Aún no hay logros agregados Nota: 0.00" at bounding box center [479, 245] width 87 height 35
click at [503, 247] on icon at bounding box center [507, 246] width 8 height 6
type input "50"
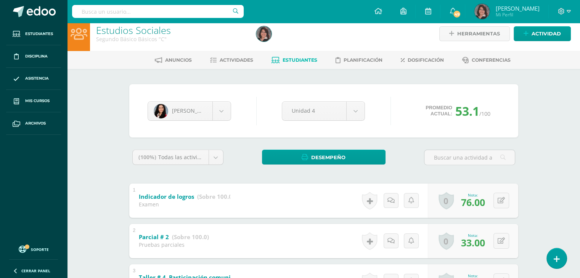
scroll to position [0, 0]
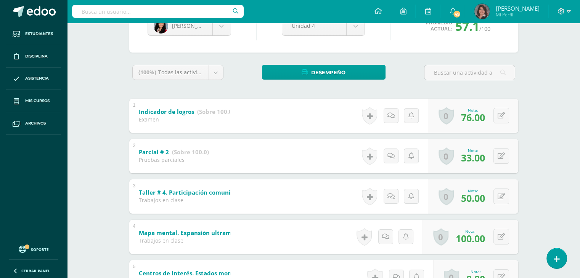
scroll to position [107, 0]
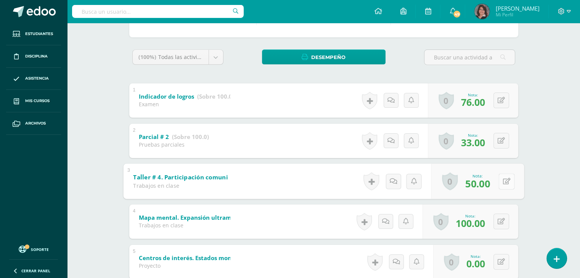
click at [501, 177] on button at bounding box center [506, 182] width 16 height 16
type input "60"
click at [543, 180] on div "Estudios Sociales Segundo Básico Básicos "C" Herramientas Detalle de asistencia…" at bounding box center [323, 240] width 513 height 649
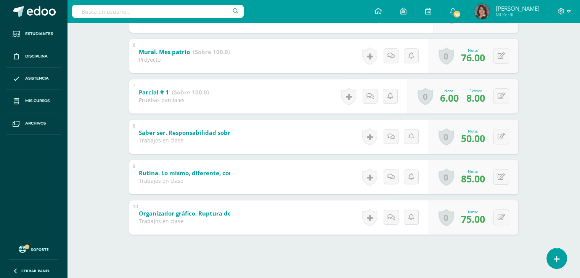
scroll to position [366, 0]
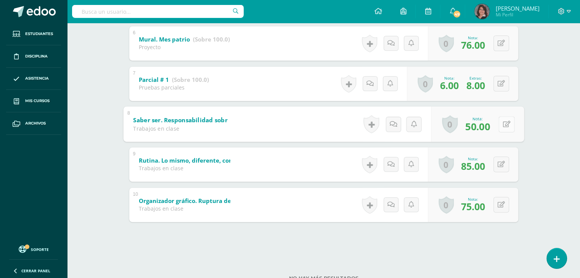
click at [503, 126] on icon at bounding box center [507, 124] width 8 height 6
type input "60"
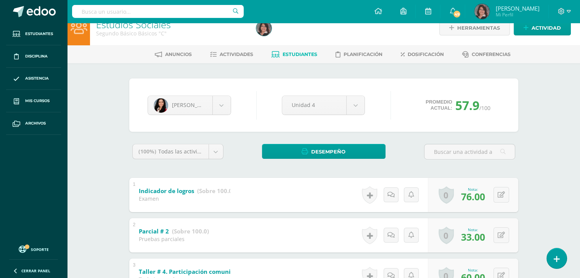
scroll to position [8, 0]
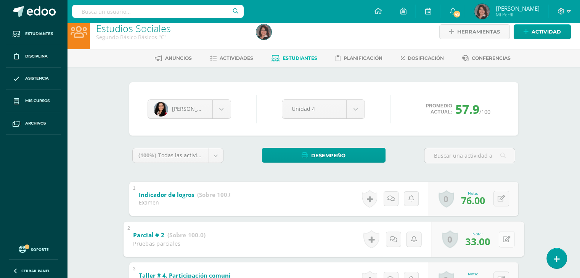
click at [500, 238] on button at bounding box center [506, 239] width 16 height 16
type input "43"
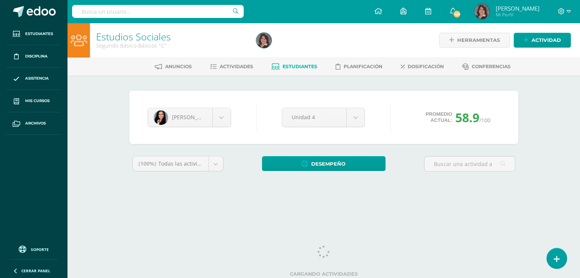
click at [543, 139] on div "Estudios Sociales Segundo Básico Básicos "C" Herramientas Detalle de asistencia…" at bounding box center [323, 114] width 513 height 183
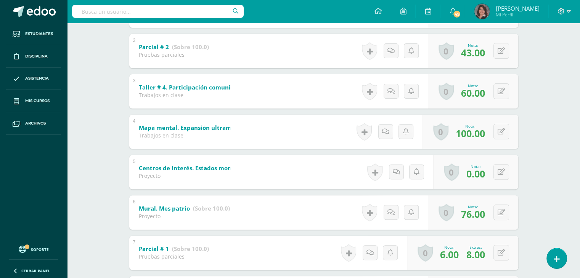
scroll to position [198, 0]
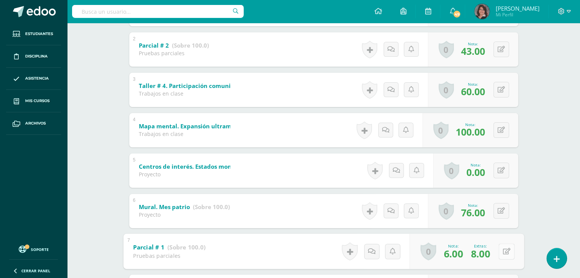
click at [499, 251] on button at bounding box center [506, 252] width 16 height 16
type input "10"
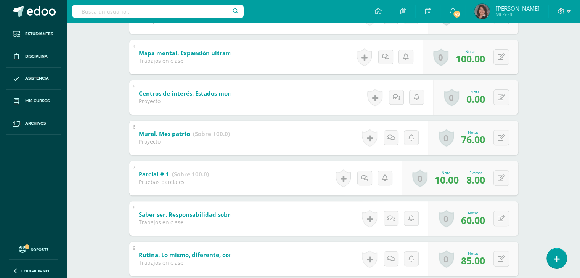
scroll to position [270, 0]
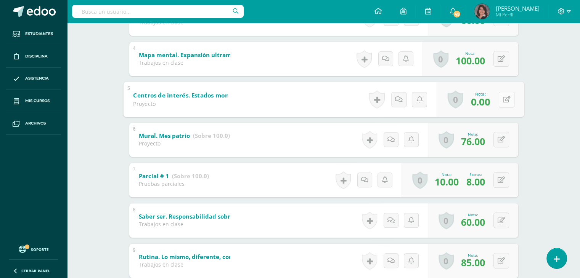
click at [500, 101] on button at bounding box center [506, 100] width 16 height 16
type input "10"
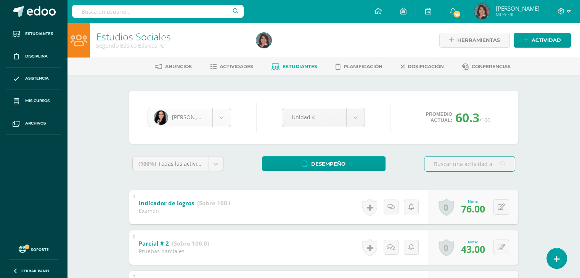
scroll to position [421, 0]
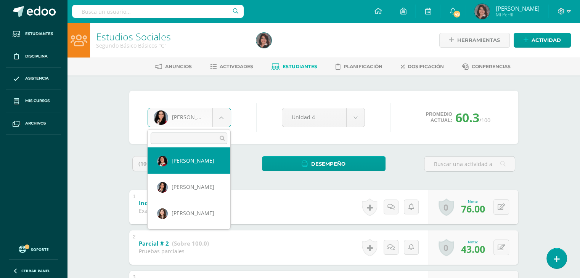
scroll to position [319, 0]
select select "259"
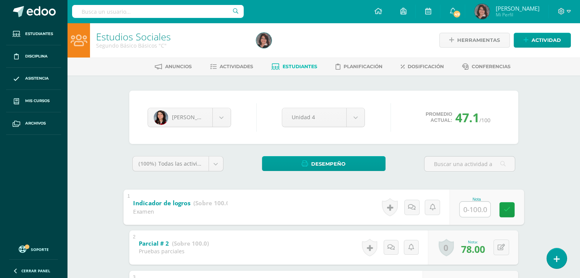
click at [473, 209] on input "text" at bounding box center [475, 209] width 31 height 15
type input "84"
